Goal: Task Accomplishment & Management: Complete application form

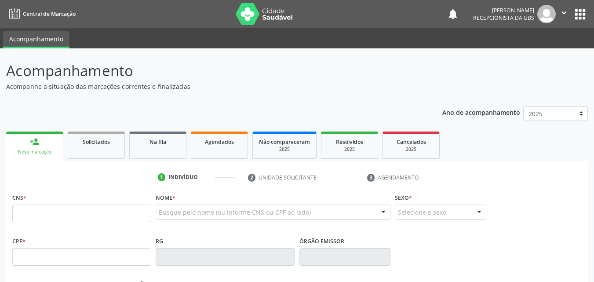
click at [236, 83] on p "Acompanhe a situação das marcações correntes e finalizadas" at bounding box center [209, 86] width 407 height 9
drag, startPoint x: 234, startPoint y: 76, endPoint x: 215, endPoint y: 92, distance: 24.3
click at [215, 92] on div "Acompanhamento Acompanhe a situação das marcações correntes e finalizadas Relat…" at bounding box center [297, 265] width 582 height 411
drag, startPoint x: 222, startPoint y: 72, endPoint x: 207, endPoint y: 97, distance: 29.2
click at [207, 97] on div "Acompanhamento Acompanhe a situação das marcações correntes e finalizadas Relat…" at bounding box center [297, 265] width 582 height 411
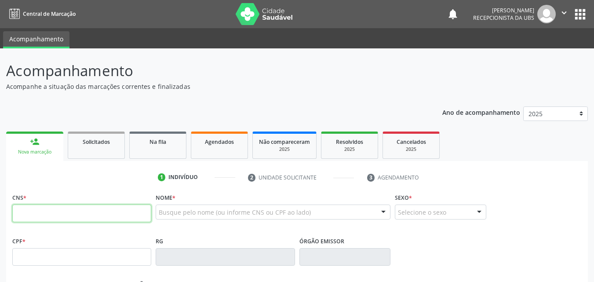
click at [99, 215] on input "text" at bounding box center [81, 213] width 139 height 18
paste input "701 4046 4100 4837"
type input "701 4046 4100 4837"
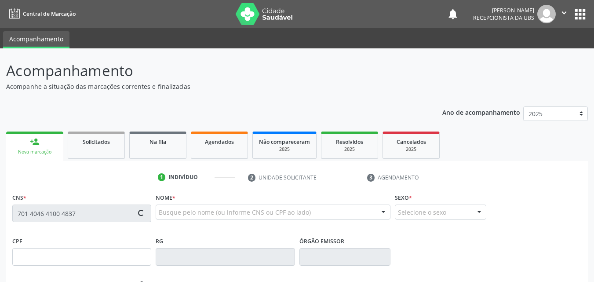
type input "832.999.715-49"
type input "[DATE]"
type input "[PERSON_NAME]"
type input "[PHONE_NUMBER]"
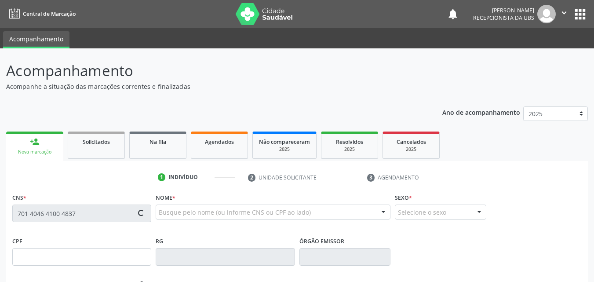
type input "320"
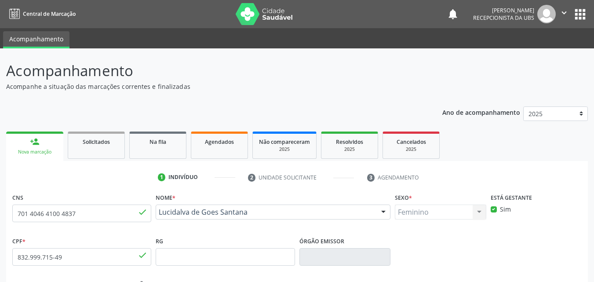
drag, startPoint x: 259, startPoint y: 224, endPoint x: 156, endPoint y: 212, distance: 103.6
click at [156, 212] on div "Lucidalva de Goes Santana Lucidalva de Goes Santana CNS: 701 4046 4100 4837 CPF…" at bounding box center [273, 214] width 235 height 21
copy span "Lucidalva de Goes Santana"
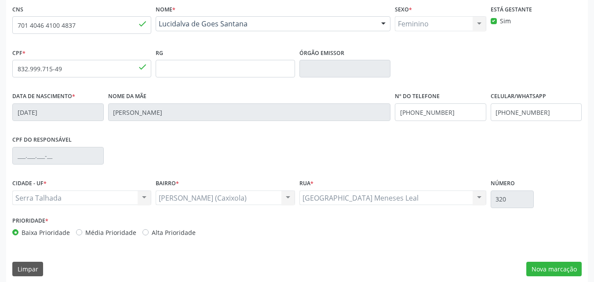
scroll to position [195, 0]
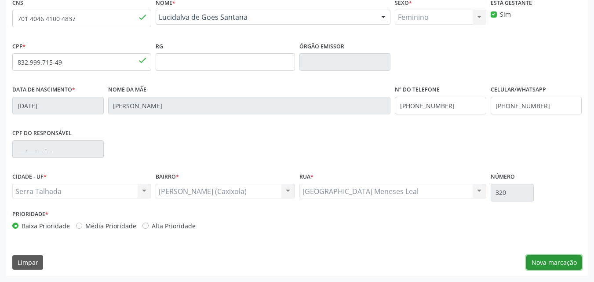
click at [555, 259] on button "Nova marcação" at bounding box center [553, 262] width 55 height 15
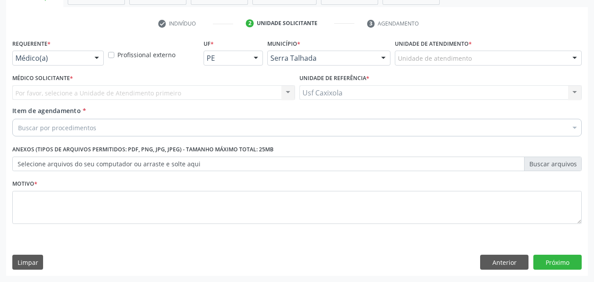
scroll to position [154, 0]
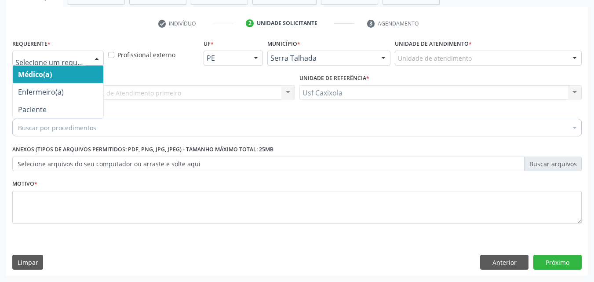
click at [98, 56] on div at bounding box center [96, 58] width 13 height 15
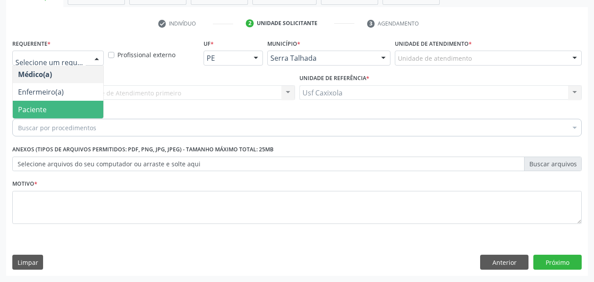
click at [83, 105] on span "Paciente" at bounding box center [58, 110] width 91 height 18
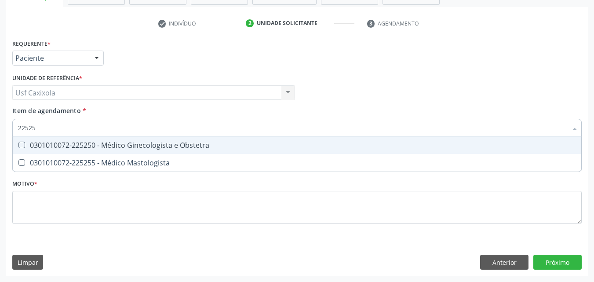
type input "225250"
click at [124, 146] on div "0301010072-225250 - Médico Ginecologista e Obstetra" at bounding box center [297, 145] width 558 height 7
checkbox Obstetra "true"
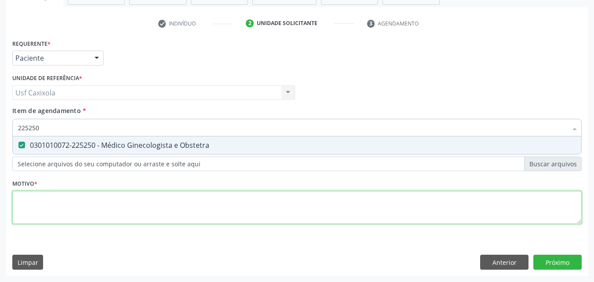
click at [110, 201] on div "Requerente * Paciente Médico(a) Enfermeiro(a) Paciente Nenhum resultado encontr…" at bounding box center [296, 136] width 569 height 199
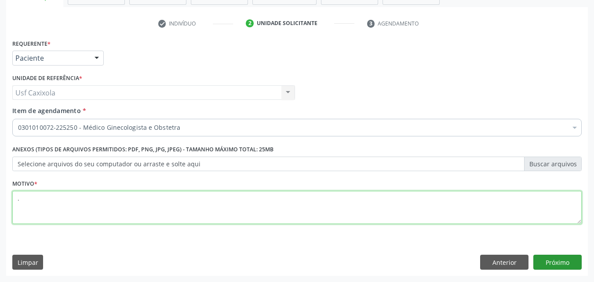
type textarea "."
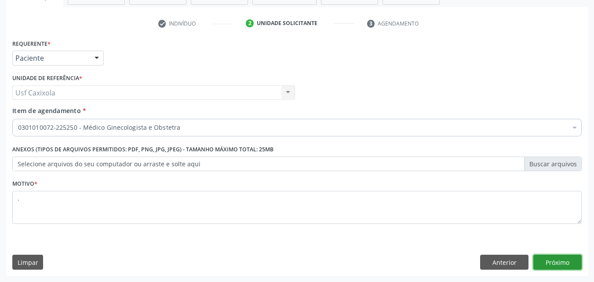
click at [550, 259] on button "Próximo" at bounding box center [557, 262] width 48 height 15
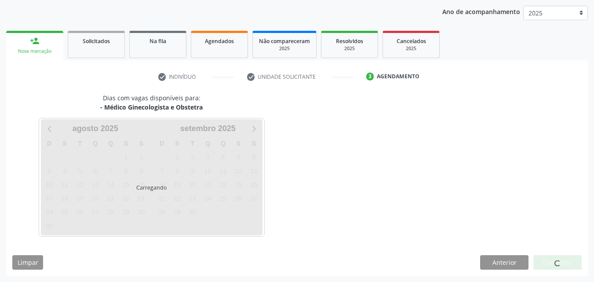
scroll to position [101, 0]
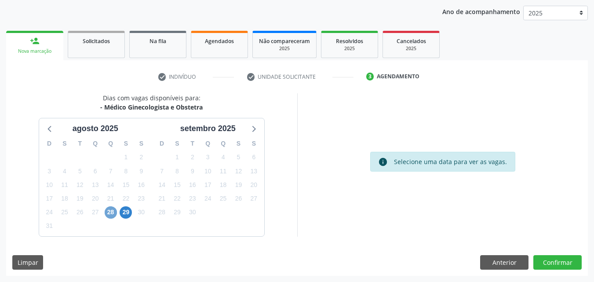
click at [110, 213] on span "28" at bounding box center [111, 212] width 12 height 12
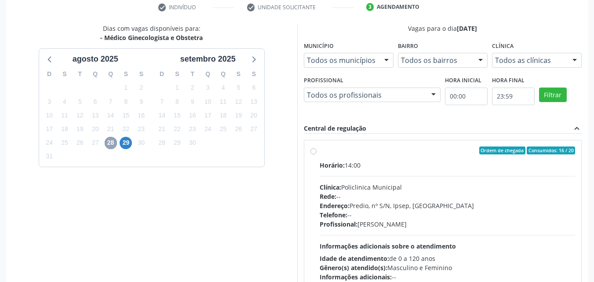
scroll to position [189, 0]
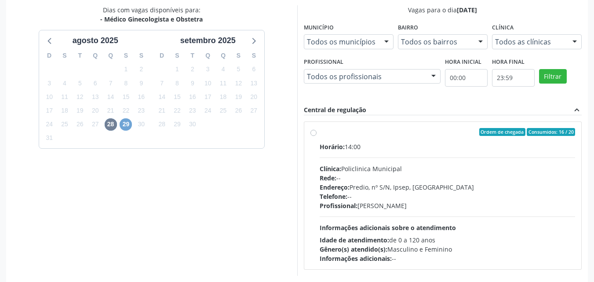
click at [129, 127] on span "29" at bounding box center [126, 124] width 12 height 12
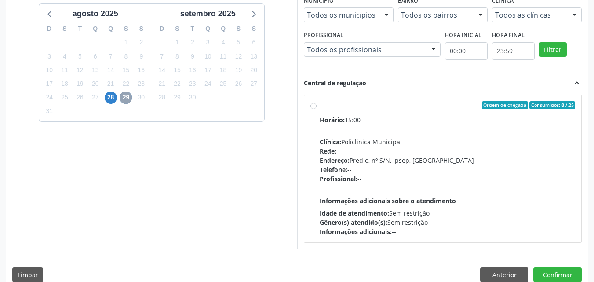
scroll to position [228, 0]
